Goal: Navigation & Orientation: Find specific page/section

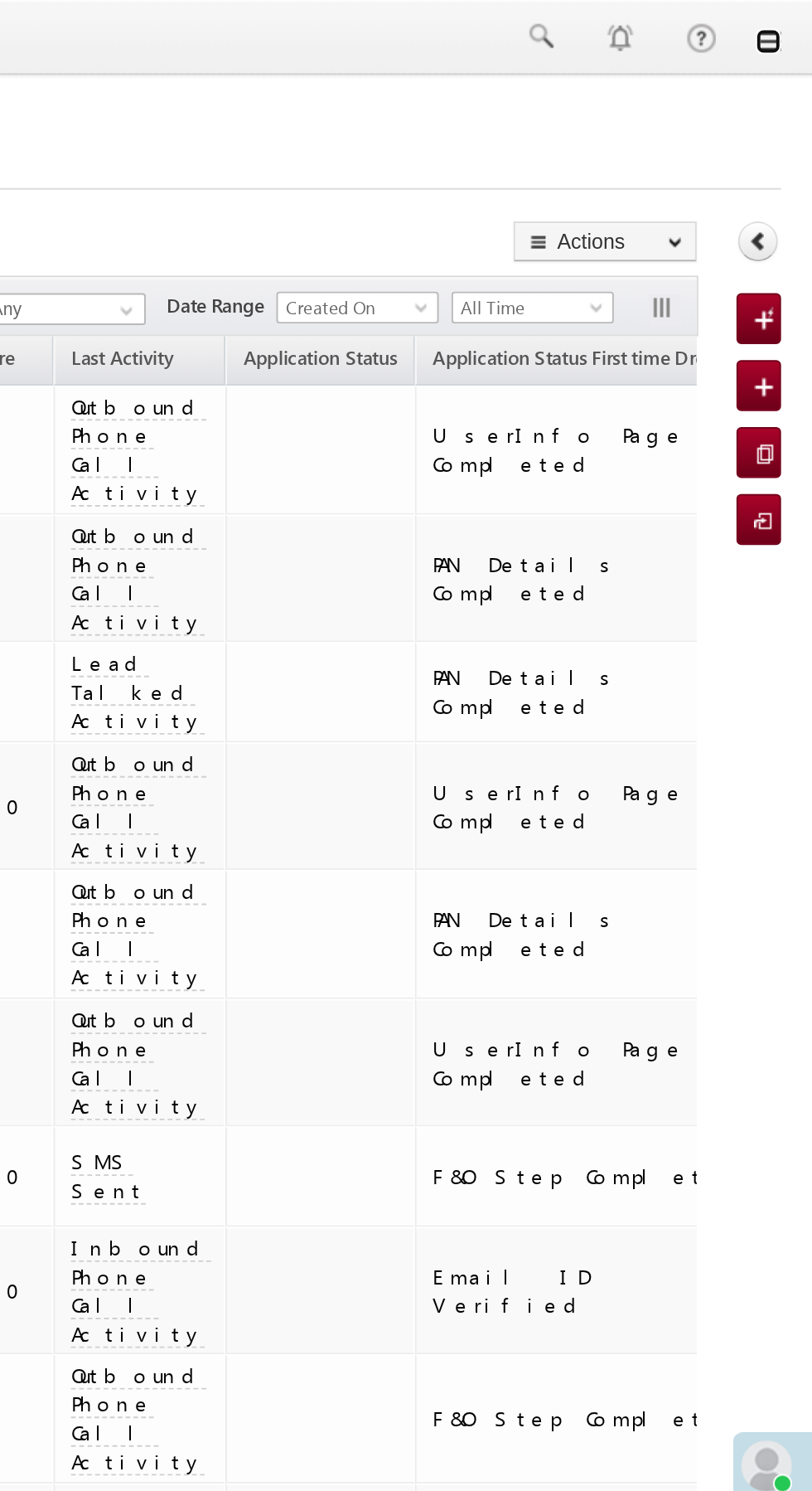
click at [790, 22] on link at bounding box center [789, 22] width 13 height 13
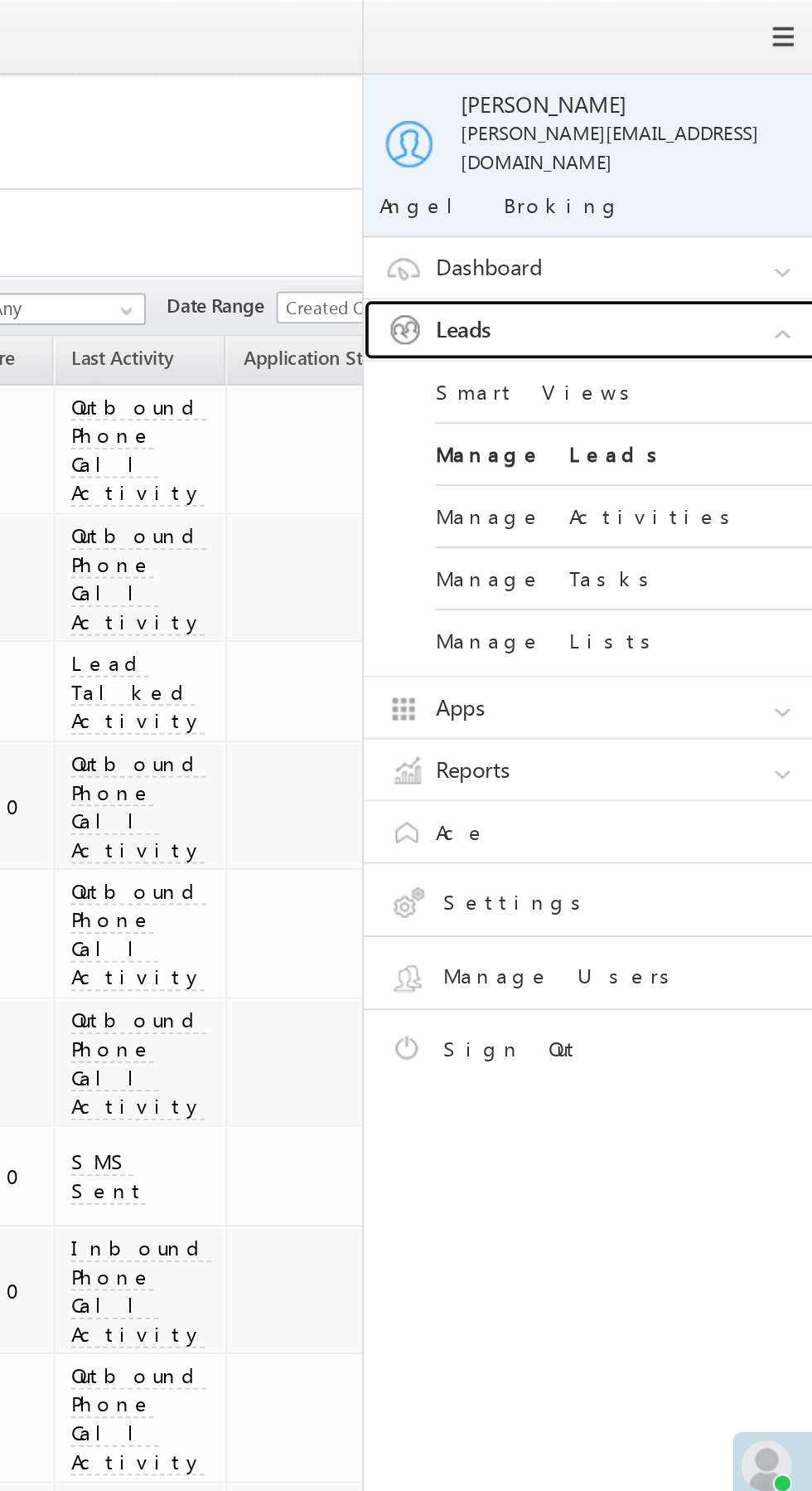
click at [715, 157] on link "Leads" at bounding box center [702, 171] width 249 height 32
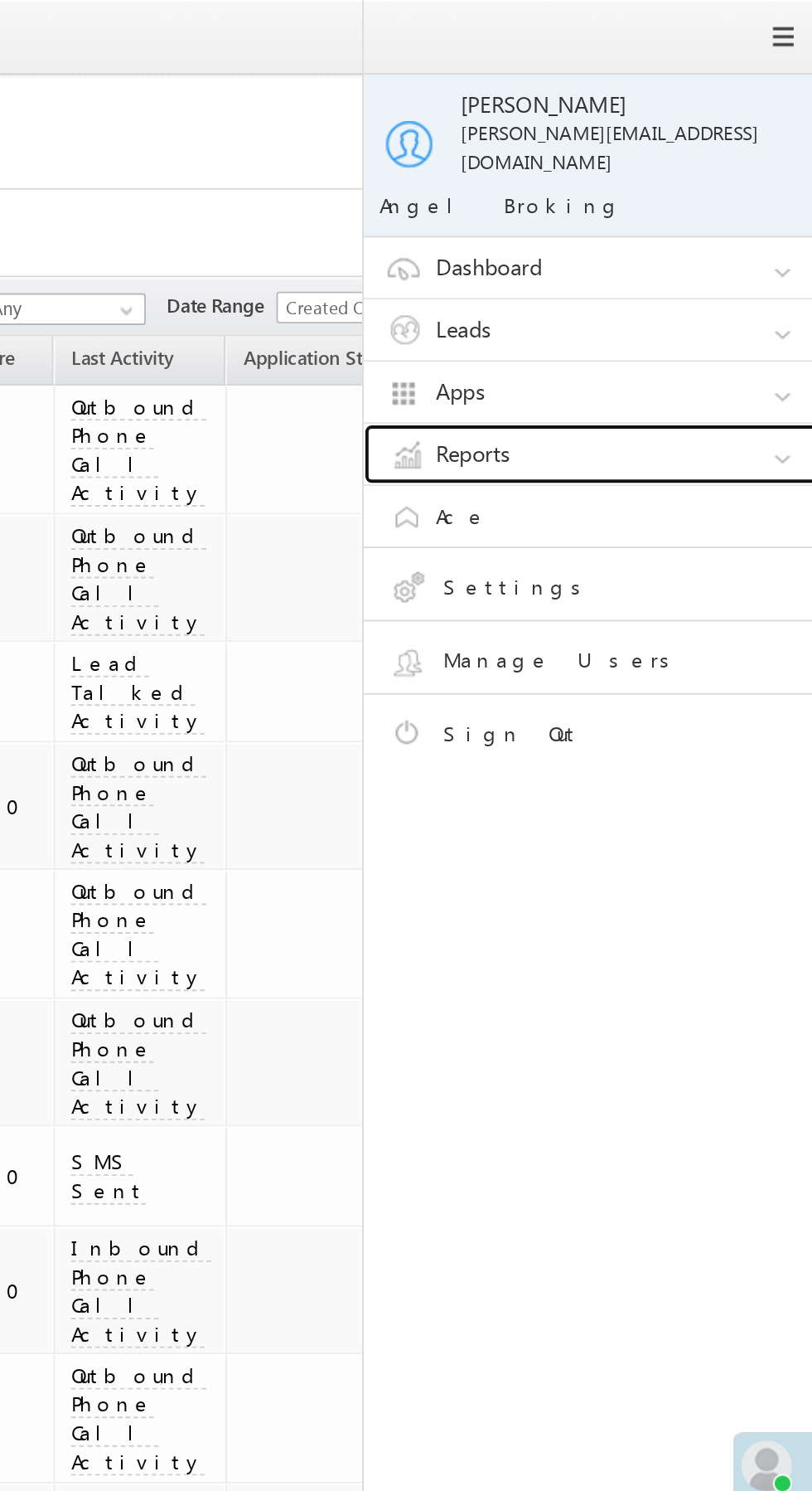
click at [696, 225] on link "Reports" at bounding box center [702, 236] width 249 height 32
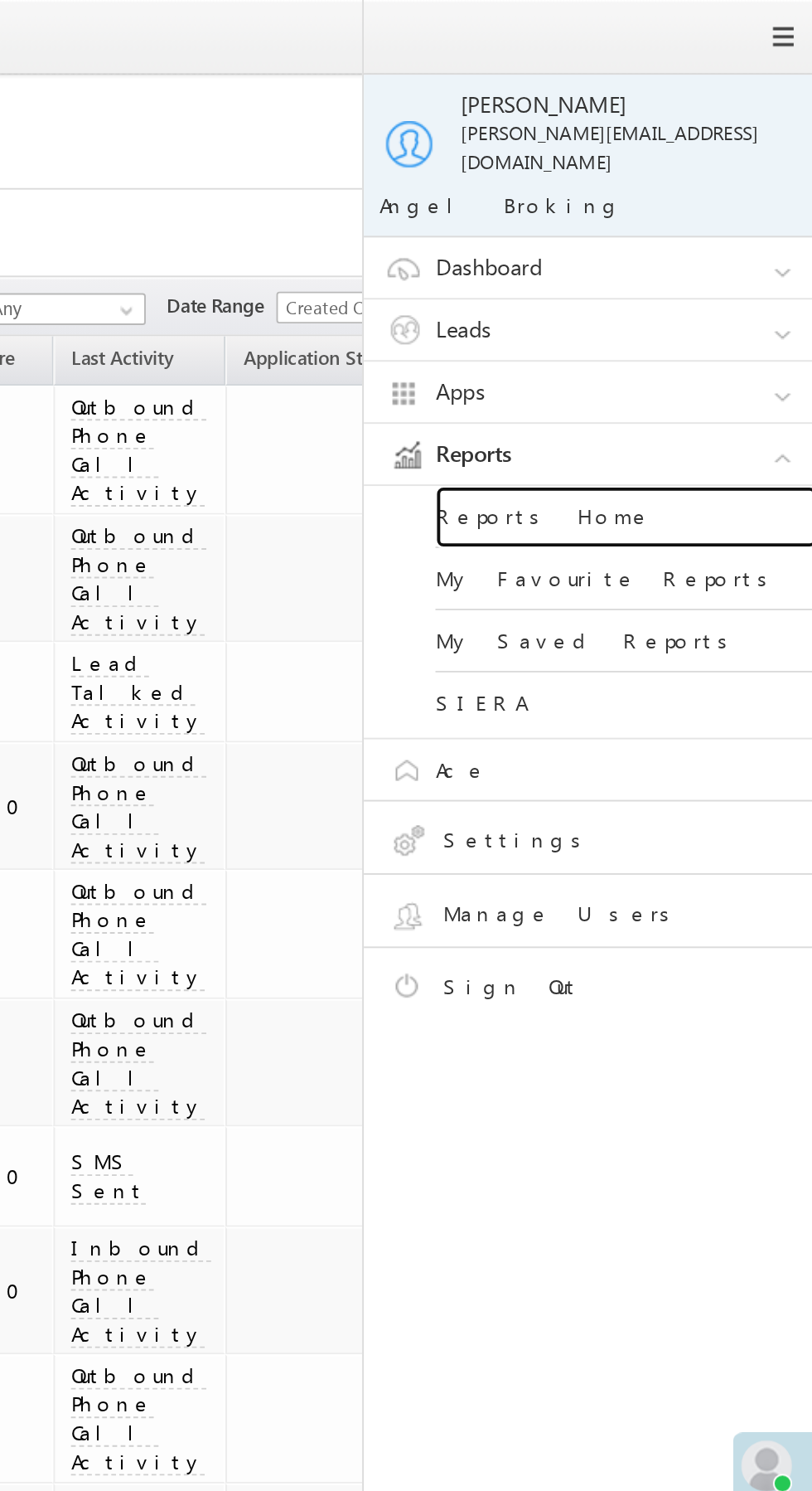
click at [711, 253] on link "Reports Home" at bounding box center [715, 269] width 199 height 32
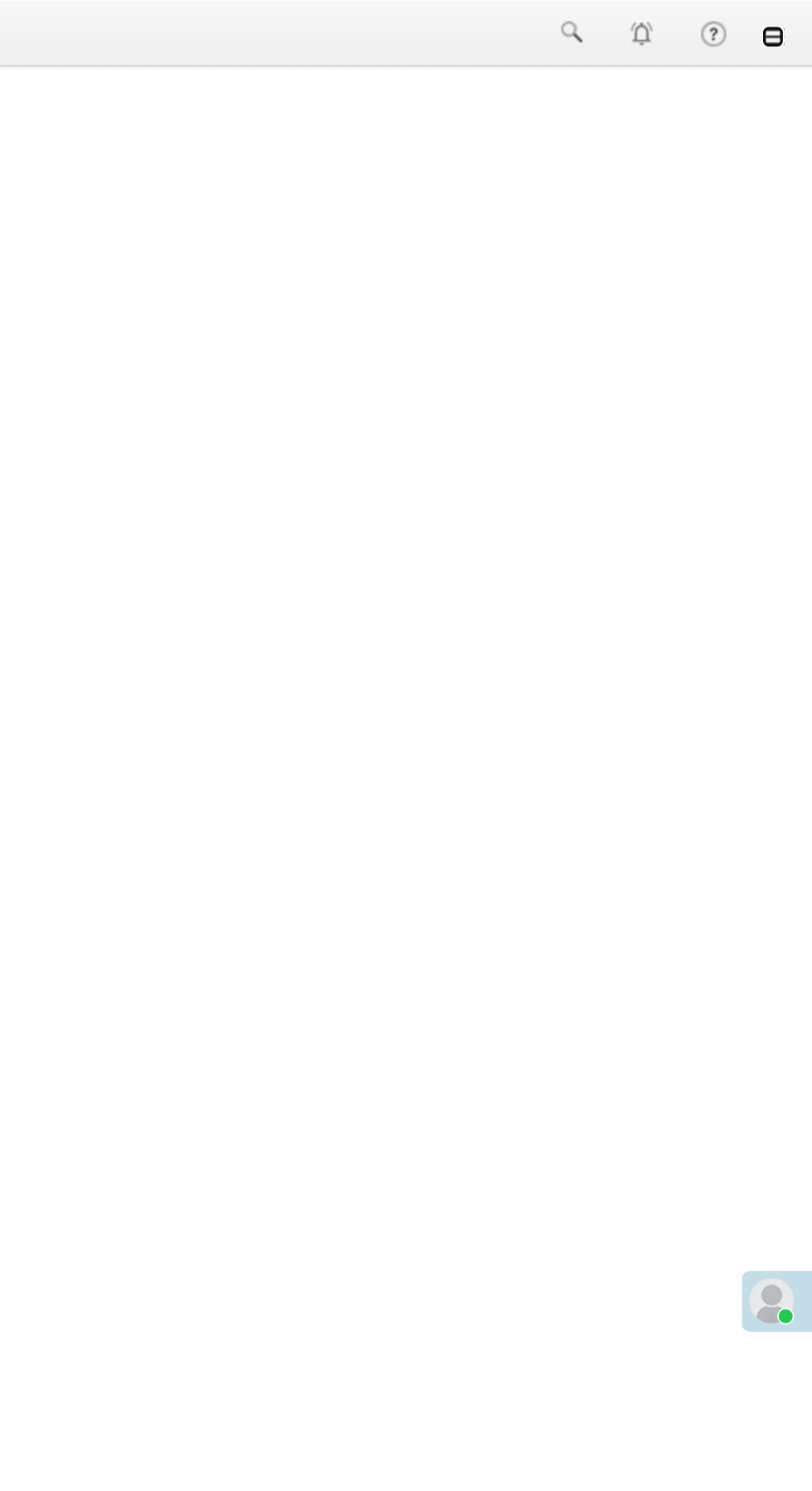
click at [790, 22] on link at bounding box center [789, 22] width 13 height 13
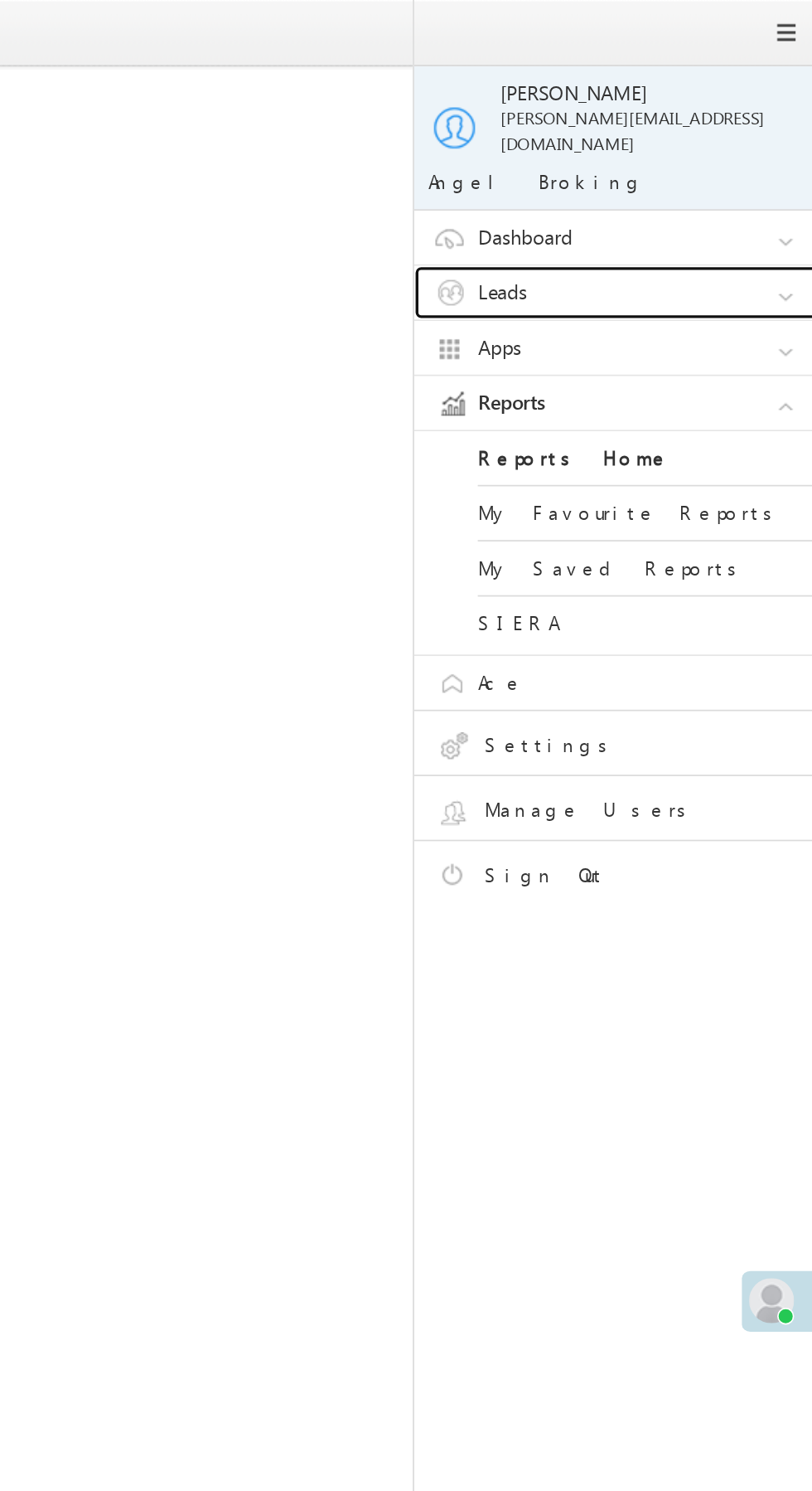
click at [727, 164] on link "Leads" at bounding box center [702, 171] width 249 height 32
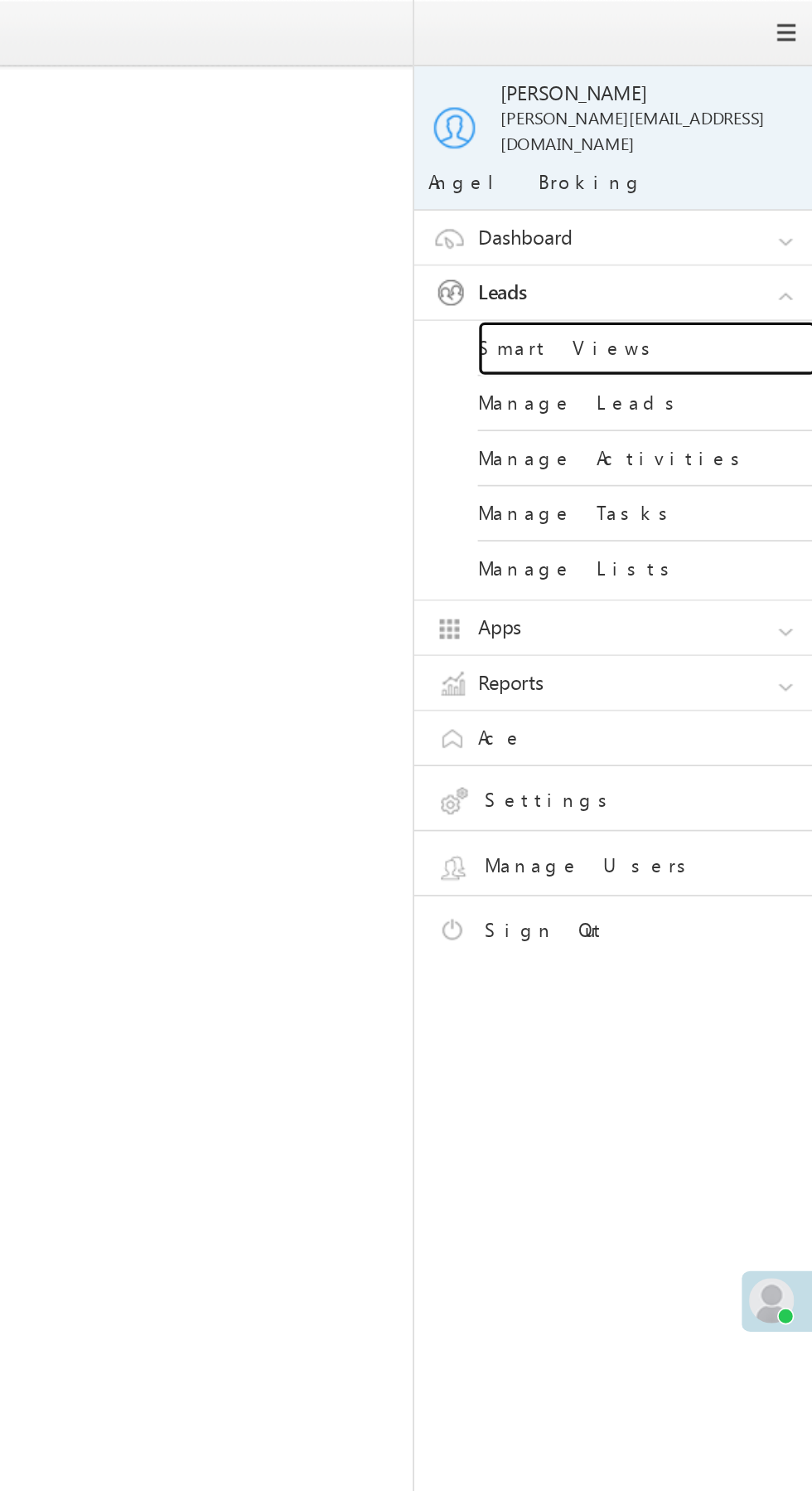
click at [715, 193] on link "Smart Views" at bounding box center [715, 204] width 199 height 32
